Goal: Obtain resource: Obtain resource

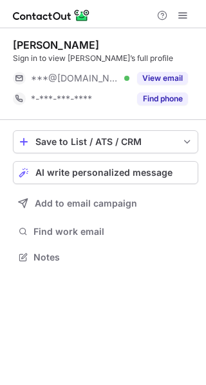
scroll to position [249, 206]
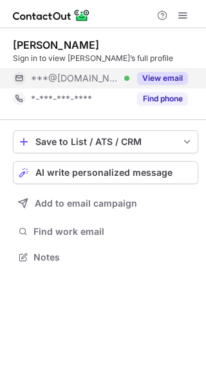
click at [156, 82] on button "View email" at bounding box center [162, 78] width 51 height 13
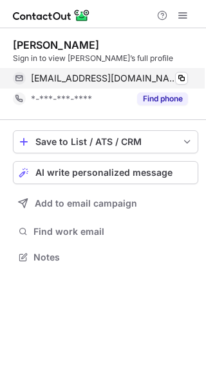
click at [181, 85] on div "hopce1@gmail.com Verified Copy" at bounding box center [100, 78] width 175 height 21
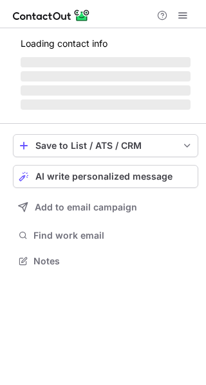
scroll to position [290, 206]
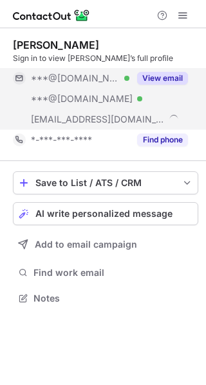
click at [167, 77] on button "View email" at bounding box center [162, 78] width 51 height 13
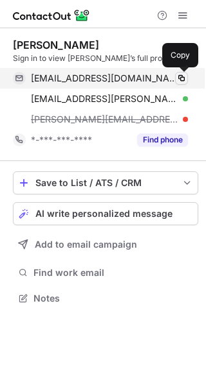
click at [182, 78] on span at bounding box center [181, 78] width 10 height 10
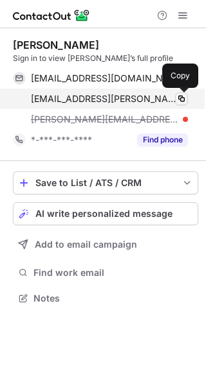
click at [183, 97] on span at bounding box center [181, 99] width 10 height 10
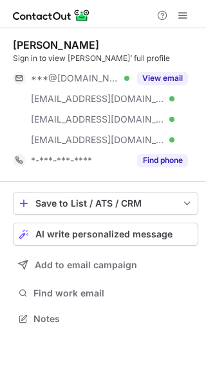
scroll to position [310, 206]
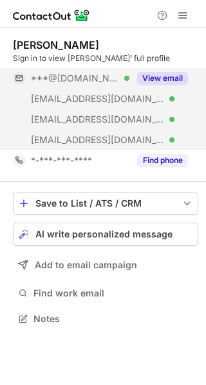
click at [172, 75] on button "View email" at bounding box center [162, 78] width 51 height 13
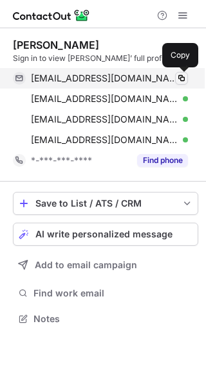
click at [179, 74] on span at bounding box center [181, 78] width 10 height 10
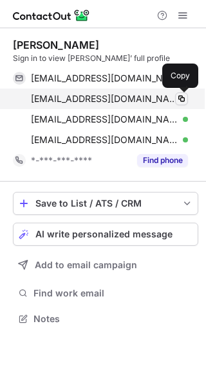
click at [181, 93] on button at bounding box center [181, 98] width 13 height 13
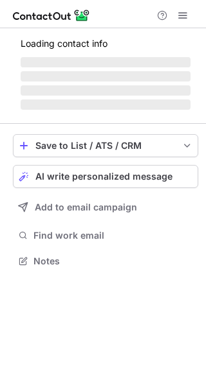
scroll to position [249, 206]
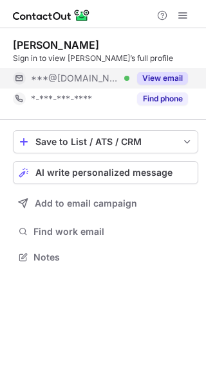
click at [152, 82] on button "View email" at bounding box center [162, 78] width 51 height 13
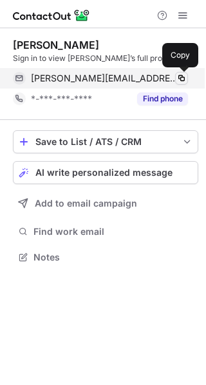
click at [184, 80] on span at bounding box center [181, 78] width 10 height 10
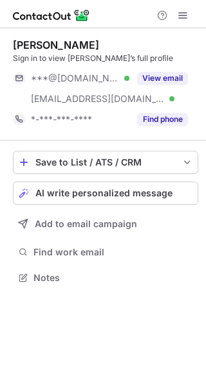
scroll to position [269, 206]
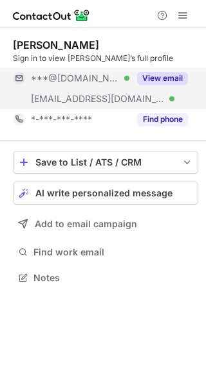
click at [163, 78] on button "View email" at bounding box center [162, 78] width 51 height 13
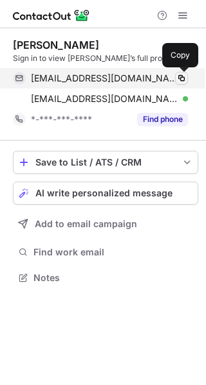
click at [182, 78] on span at bounding box center [181, 78] width 10 height 10
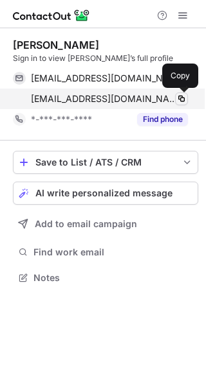
click at [182, 96] on span at bounding box center [181, 99] width 10 height 10
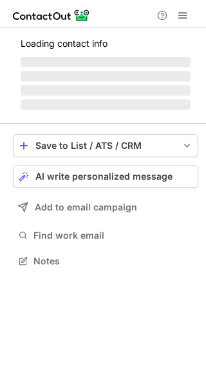
scroll to position [269, 206]
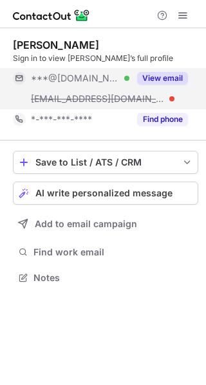
click at [171, 78] on button "View email" at bounding box center [162, 78] width 51 height 13
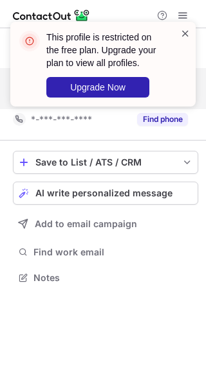
click at [184, 38] on span at bounding box center [185, 33] width 10 height 13
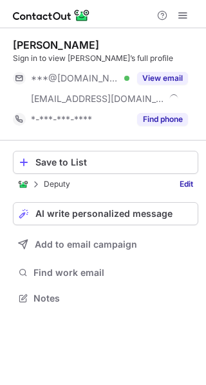
scroll to position [290, 206]
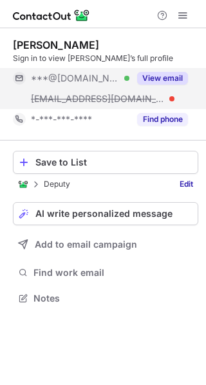
click at [161, 82] on button "View email" at bounding box center [162, 78] width 51 height 13
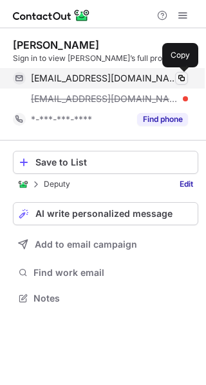
click at [185, 80] on span at bounding box center [181, 78] width 10 height 10
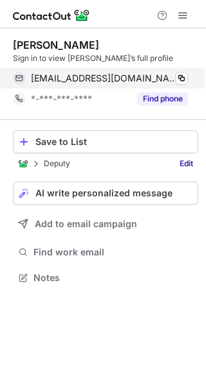
scroll to position [269, 206]
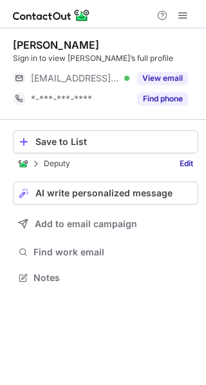
scroll to position [269, 206]
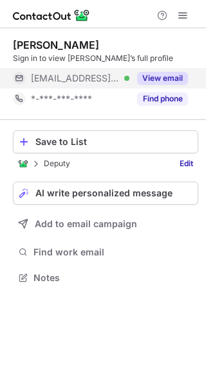
click at [169, 76] on button "View email" at bounding box center [162, 78] width 51 height 13
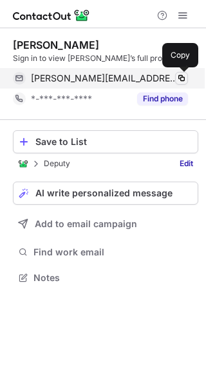
click at [182, 76] on span at bounding box center [181, 78] width 10 height 10
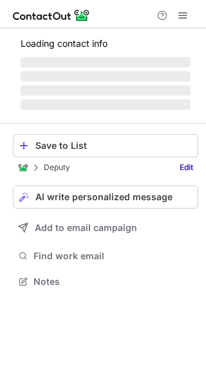
scroll to position [269, 206]
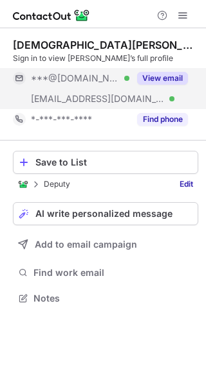
click at [165, 80] on button "View email" at bounding box center [162, 78] width 51 height 13
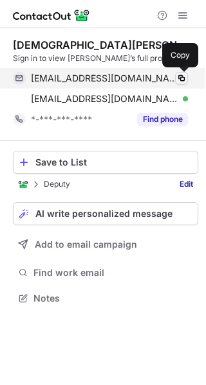
click at [185, 76] on span at bounding box center [181, 78] width 10 height 10
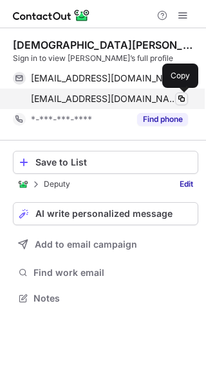
click at [181, 94] on span at bounding box center [181, 99] width 10 height 10
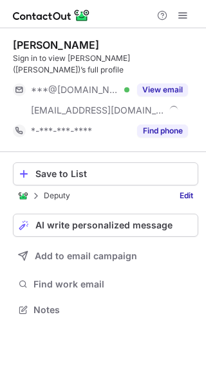
scroll to position [290, 206]
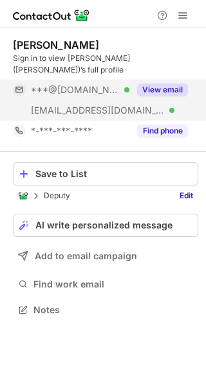
click at [161, 84] on button "View email" at bounding box center [162, 90] width 51 height 13
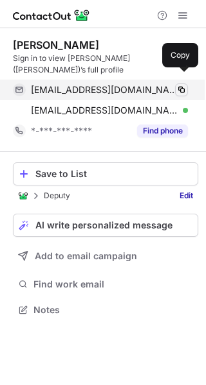
click at [181, 85] on span at bounding box center [181, 90] width 10 height 10
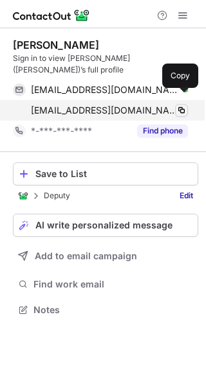
click at [181, 105] on span at bounding box center [181, 110] width 10 height 10
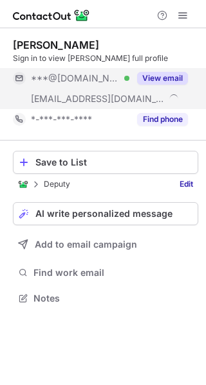
scroll to position [290, 206]
click at [172, 77] on button "View email" at bounding box center [162, 78] width 51 height 13
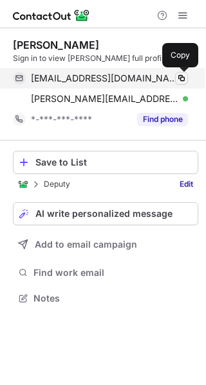
click at [178, 77] on span at bounding box center [181, 78] width 10 height 10
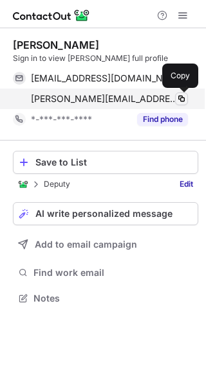
click at [178, 96] on span at bounding box center [181, 99] width 10 height 10
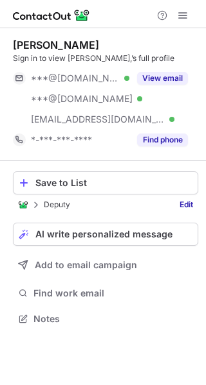
scroll to position [310, 206]
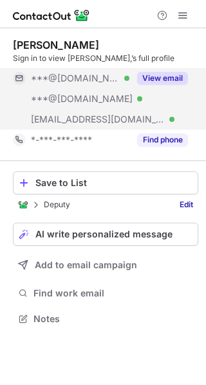
click at [175, 79] on button "View email" at bounding box center [162, 78] width 51 height 13
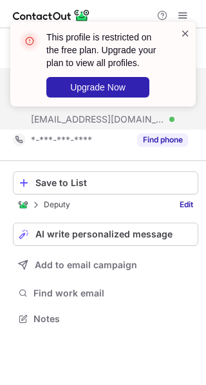
click at [186, 30] on span at bounding box center [185, 33] width 10 height 13
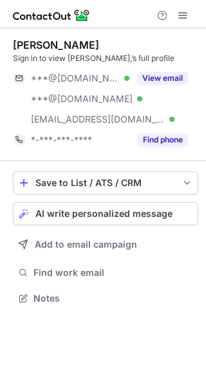
scroll to position [290, 206]
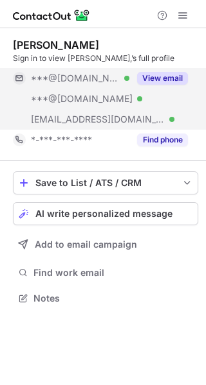
click at [173, 77] on button "View email" at bounding box center [162, 78] width 51 height 13
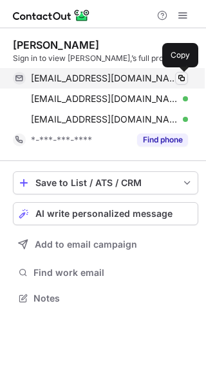
click at [180, 80] on span at bounding box center [181, 78] width 10 height 10
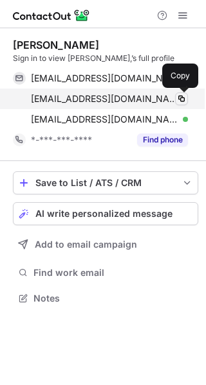
click at [179, 98] on span at bounding box center [181, 99] width 10 height 10
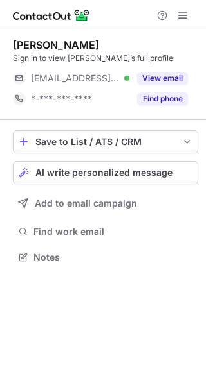
scroll to position [249, 206]
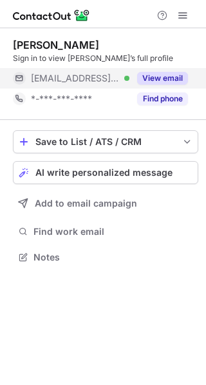
click at [169, 77] on button "View email" at bounding box center [162, 78] width 51 height 13
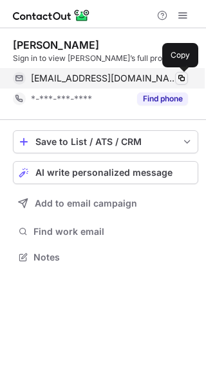
click at [183, 77] on span at bounding box center [181, 78] width 10 height 10
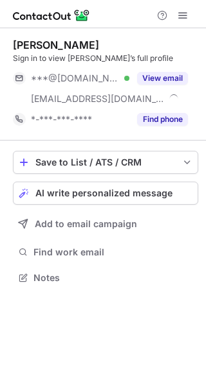
scroll to position [269, 206]
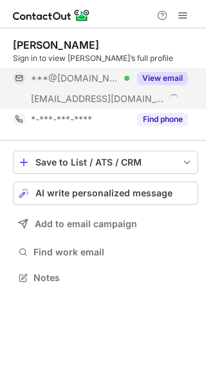
click at [164, 78] on button "View email" at bounding box center [162, 78] width 51 height 13
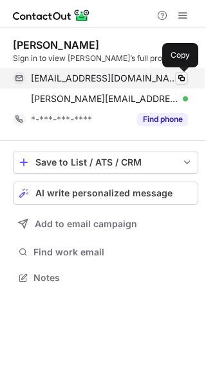
click at [182, 78] on span at bounding box center [181, 78] width 10 height 10
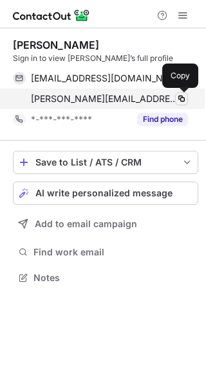
click at [184, 96] on span at bounding box center [181, 99] width 10 height 10
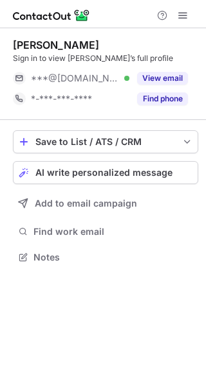
scroll to position [249, 206]
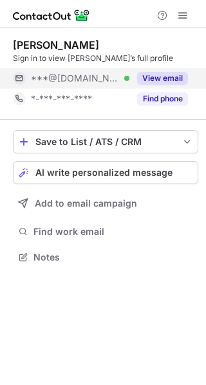
click at [172, 75] on button "View email" at bounding box center [162, 78] width 51 height 13
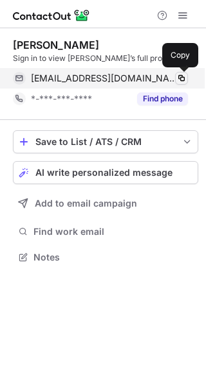
click at [181, 77] on span at bounding box center [181, 78] width 10 height 10
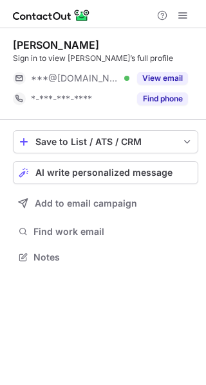
scroll to position [249, 206]
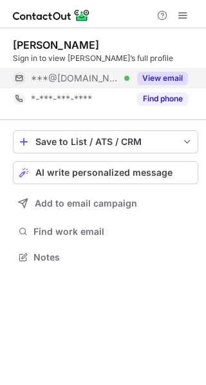
click at [172, 82] on button "View email" at bounding box center [162, 78] width 51 height 13
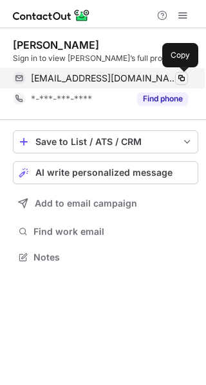
click at [181, 79] on span at bounding box center [181, 78] width 10 height 10
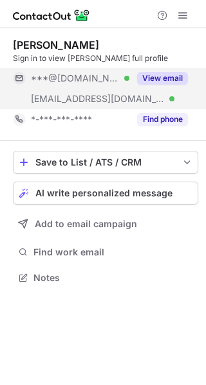
scroll to position [269, 206]
click at [164, 78] on button "View email" at bounding box center [162, 78] width 51 height 13
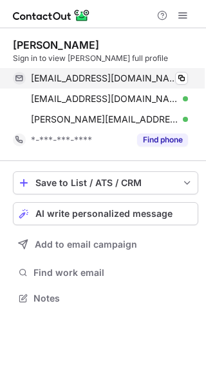
click at [188, 78] on div "[EMAIL_ADDRESS][DOMAIN_NAME] Verified Copy" at bounding box center [100, 78] width 175 height 21
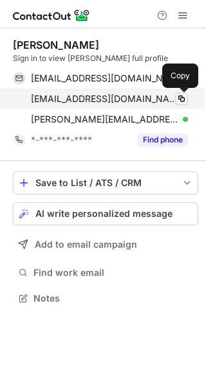
click at [177, 98] on span at bounding box center [181, 99] width 10 height 10
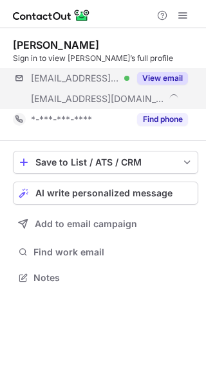
scroll to position [269, 206]
click at [170, 81] on button "View email" at bounding box center [162, 78] width 51 height 13
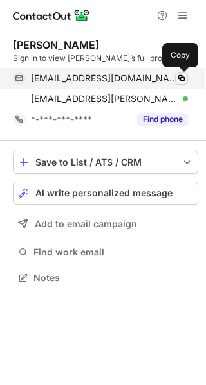
click at [182, 75] on span at bounding box center [181, 78] width 10 height 10
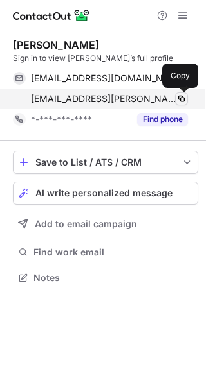
click at [186, 96] on span at bounding box center [181, 99] width 10 height 10
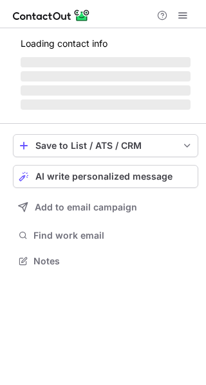
scroll to position [269, 206]
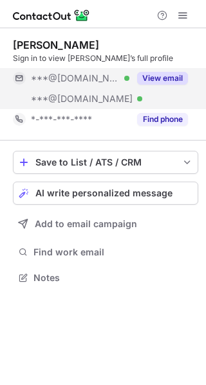
click at [158, 75] on button "View email" at bounding box center [162, 78] width 51 height 13
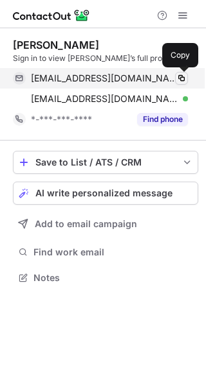
click at [182, 81] on span at bounding box center [181, 78] width 10 height 10
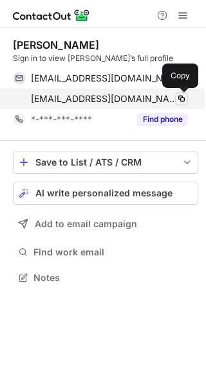
click at [181, 101] on span at bounding box center [181, 99] width 10 height 10
